Goal: Task Accomplishment & Management: Manage account settings

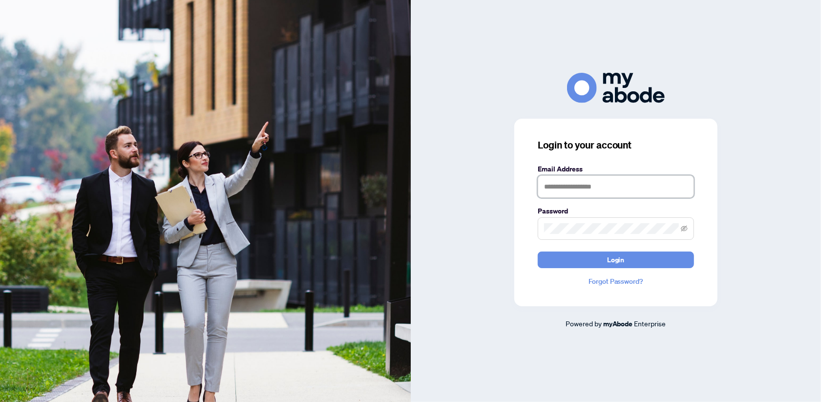
click at [613, 184] on input "text" at bounding box center [616, 186] width 156 height 22
type input "**********"
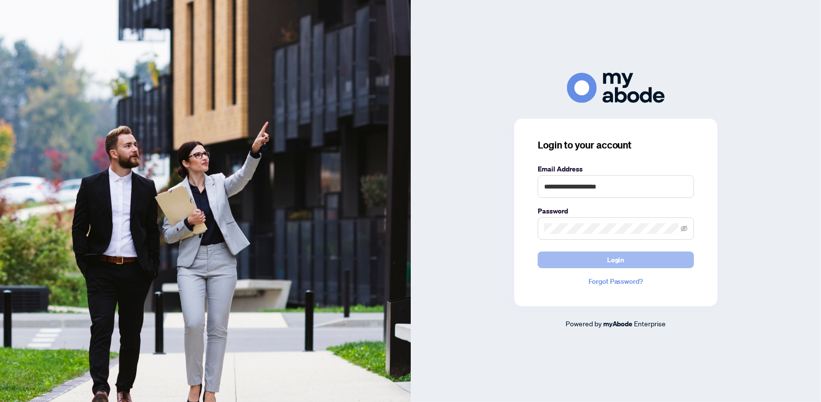
click at [583, 253] on button "Login" at bounding box center [616, 259] width 156 height 17
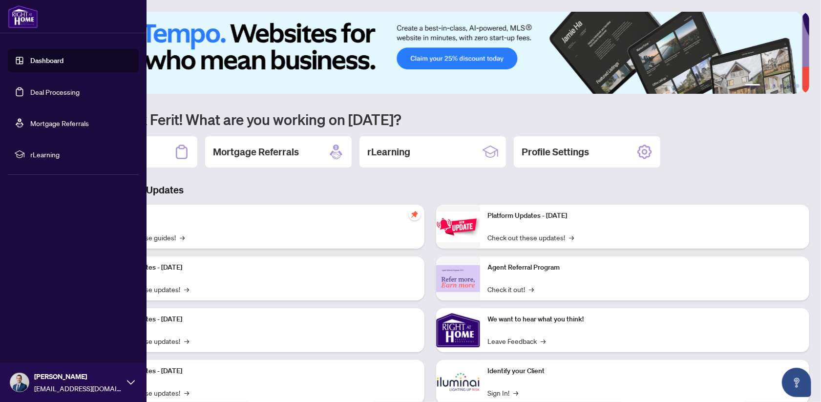
click at [46, 94] on link "Deal Processing" at bounding box center [54, 91] width 49 height 9
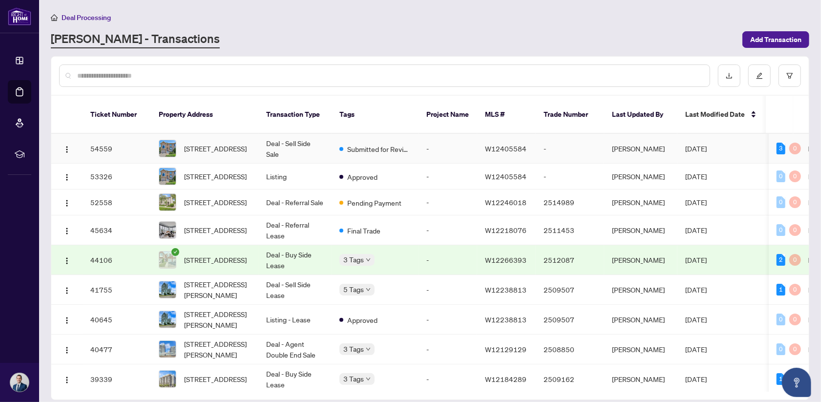
click at [324, 140] on td "Deal - Sell Side Sale" at bounding box center [294, 149] width 73 height 30
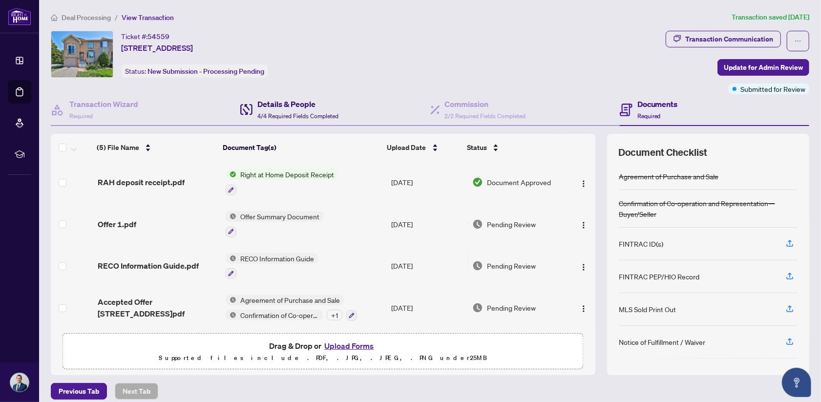
click at [278, 109] on h4 "Details & People" at bounding box center [297, 104] width 81 height 12
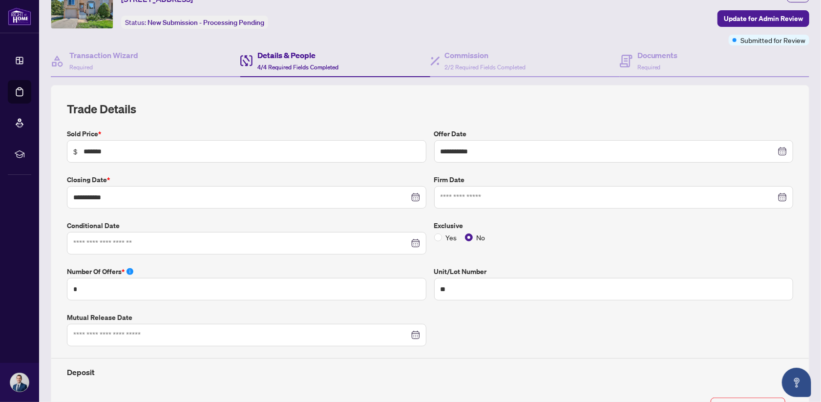
scroll to position [98, 0]
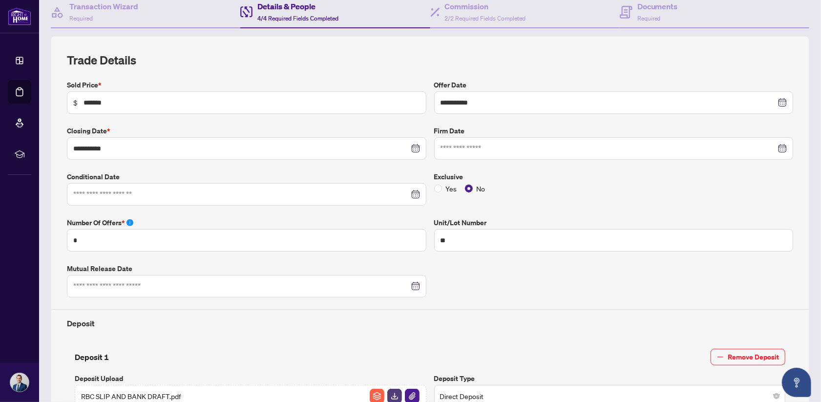
click at [413, 193] on div at bounding box center [246, 194] width 347 height 11
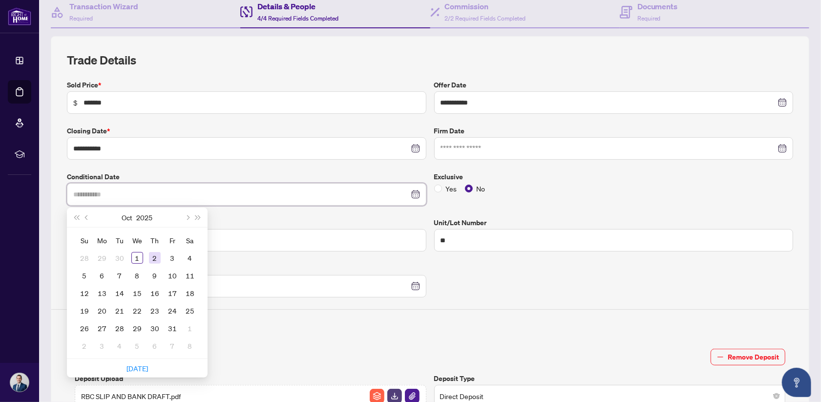
type input "**********"
click at [158, 253] on div "2" at bounding box center [155, 258] width 12 height 12
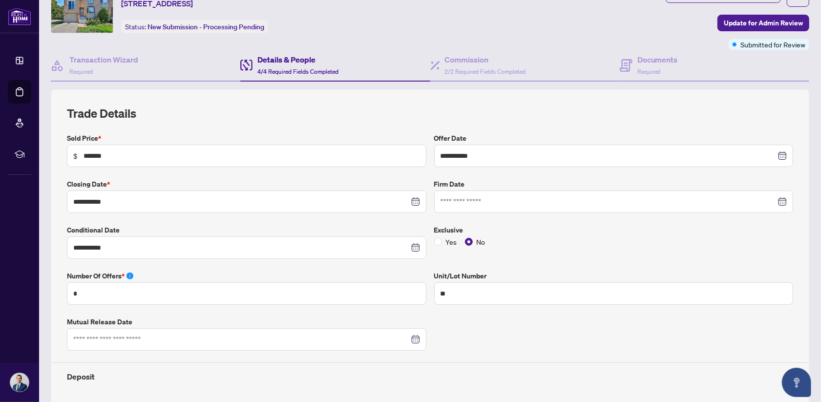
scroll to position [0, 0]
